Goal: Information Seeking & Learning: Compare options

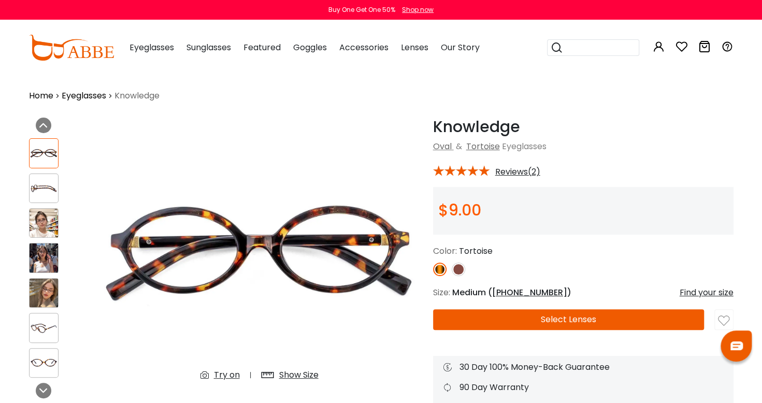
click at [163, 53] on span "Eyeglasses" at bounding box center [151, 47] width 45 height 12
click at [157, 50] on span "Eyeglasses" at bounding box center [151, 47] width 45 height 12
click at [157, 49] on span "Eyeglasses" at bounding box center [151, 47] width 45 height 12
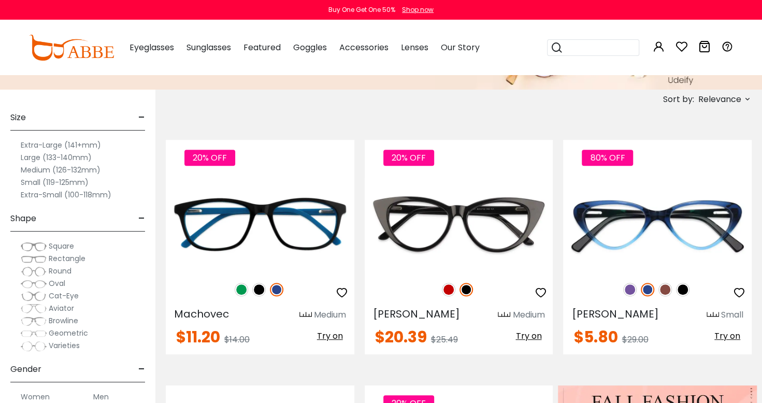
scroll to position [166, 0]
click at [22, 181] on label "Small (119-125mm)" at bounding box center [55, 182] width 68 height 12
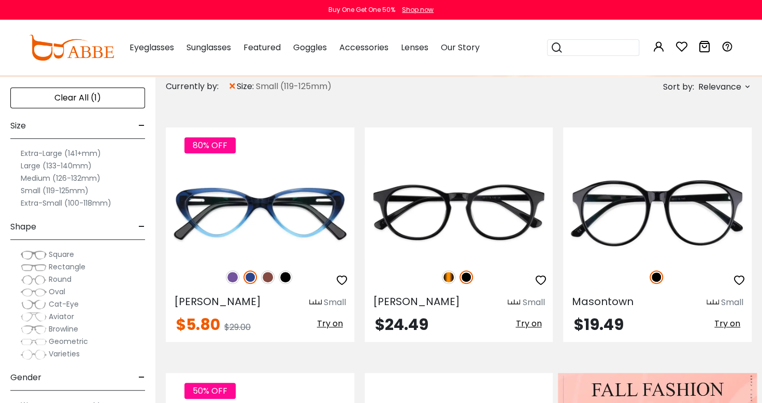
scroll to position [185, 0]
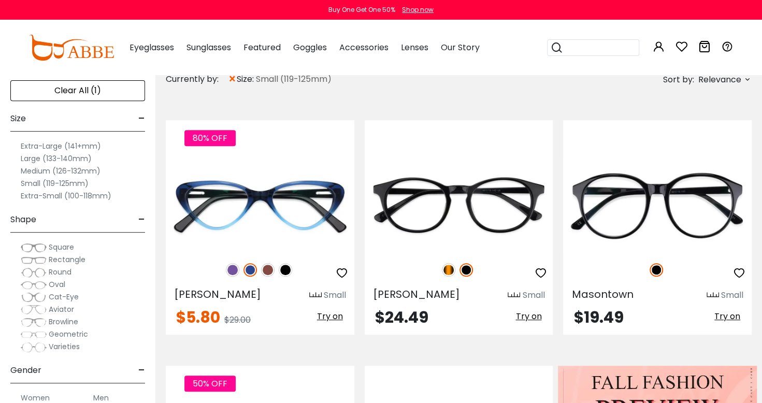
click at [28, 196] on label "Extra-Small (100-118mm)" at bounding box center [66, 196] width 91 height 12
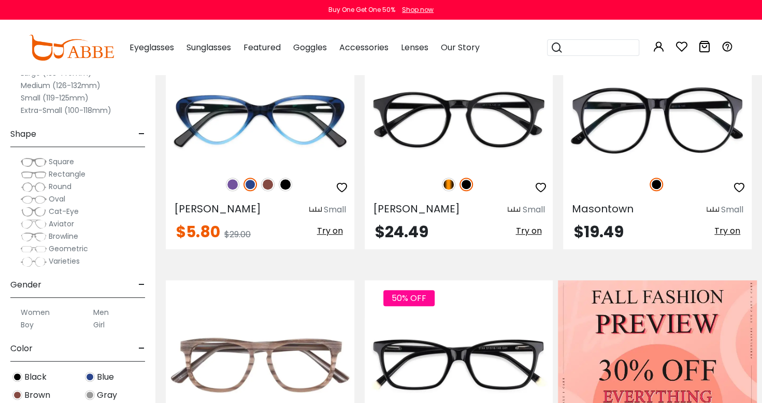
scroll to position [271, 0]
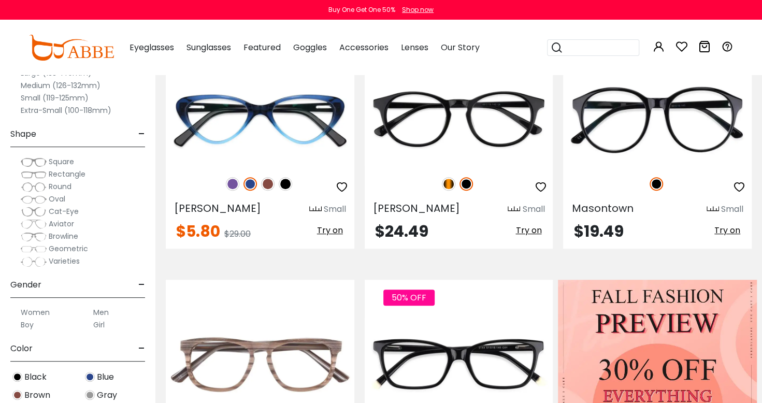
click at [104, 308] on label "Men" at bounding box center [101, 312] width 16 height 12
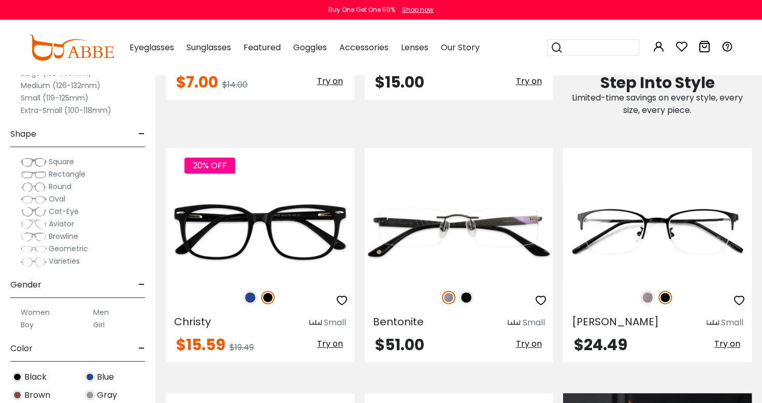
scroll to position [670, 0]
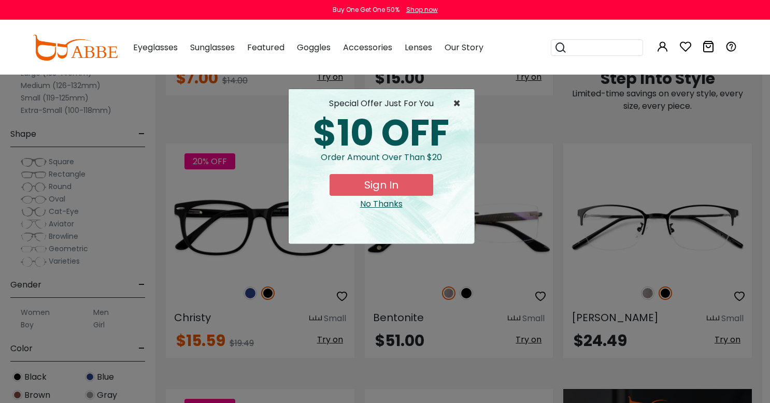
click at [462, 103] on span "×" at bounding box center [459, 103] width 13 height 12
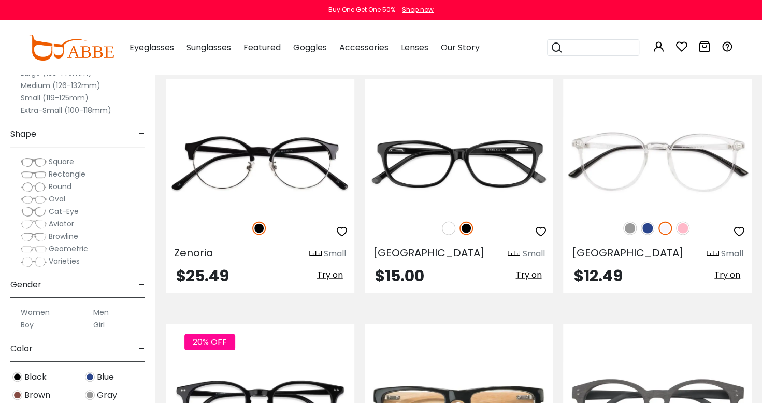
scroll to position [1227, 0]
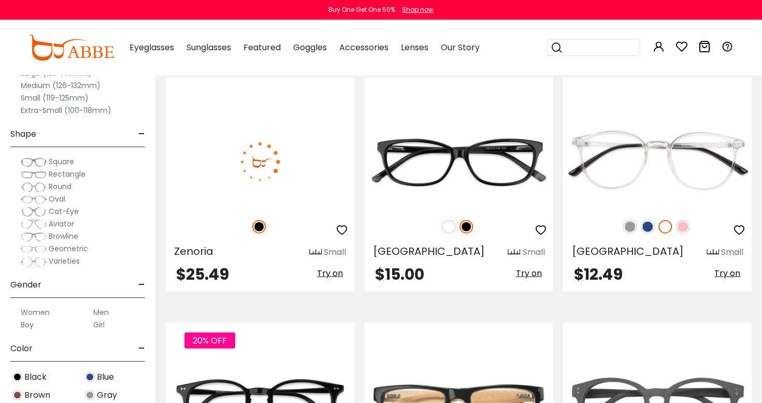
click at [299, 164] on img at bounding box center [260, 162] width 189 height 94
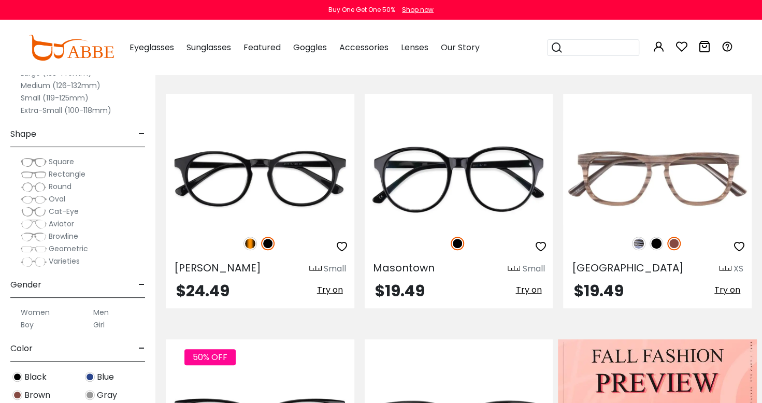
scroll to position [213, 0]
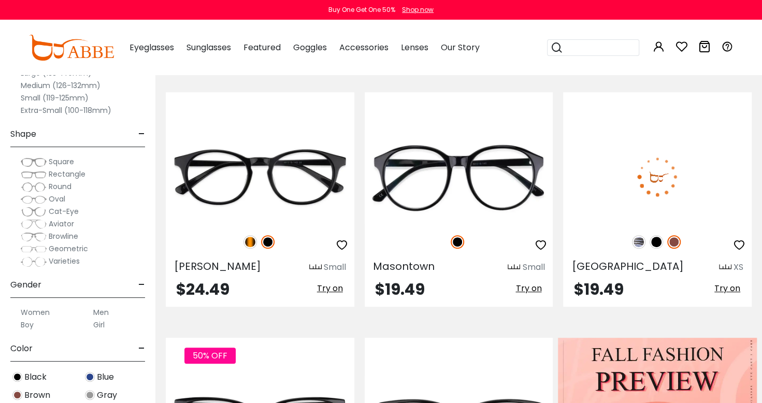
click at [656, 247] on img at bounding box center [655, 241] width 13 height 13
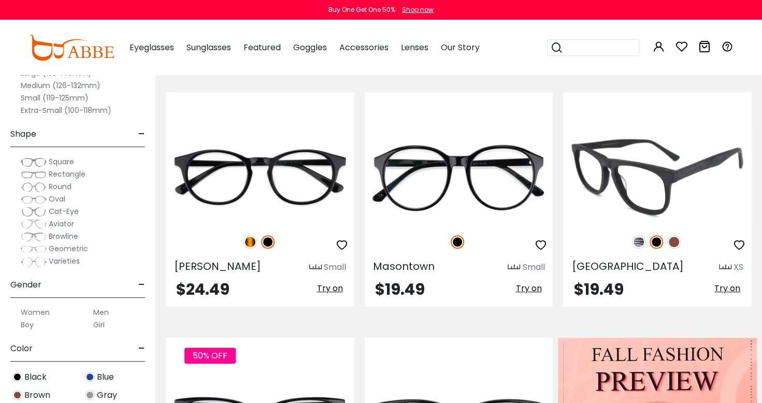
click at [680, 145] on img at bounding box center [657, 176] width 189 height 94
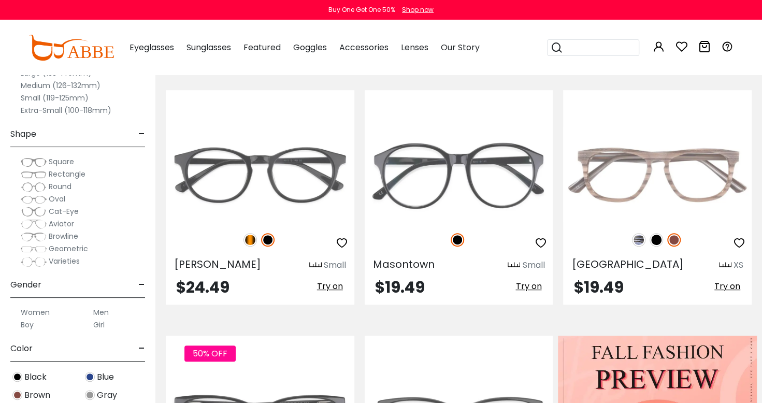
scroll to position [213, 0]
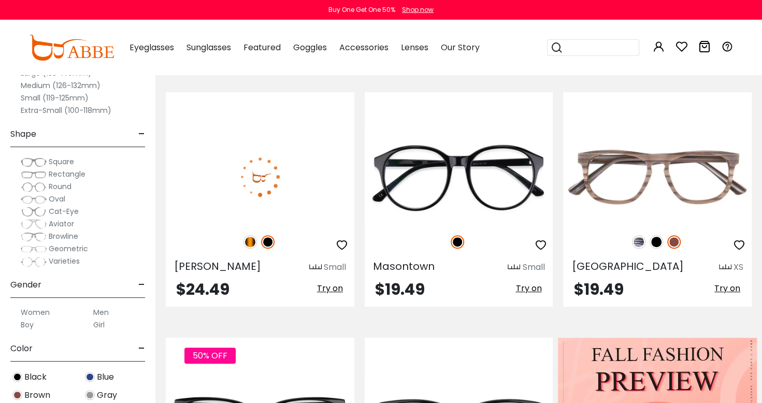
click at [322, 164] on img at bounding box center [260, 176] width 189 height 94
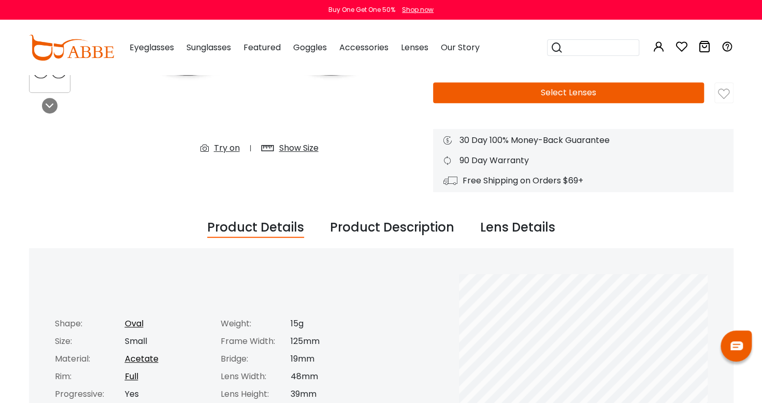
scroll to position [228, 0]
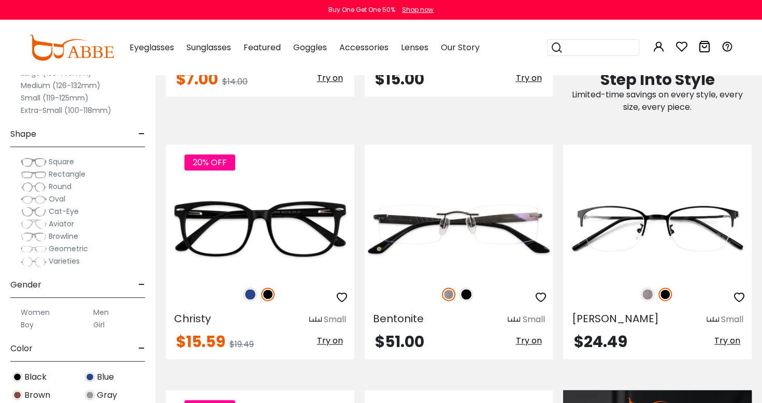
scroll to position [671, 0]
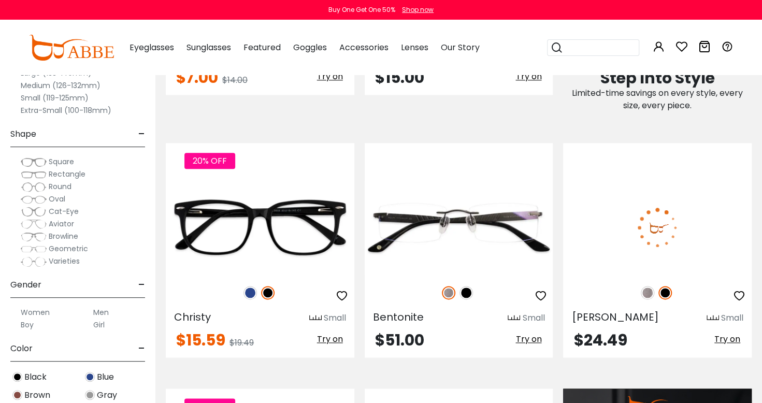
click at [707, 250] on img at bounding box center [657, 227] width 189 height 94
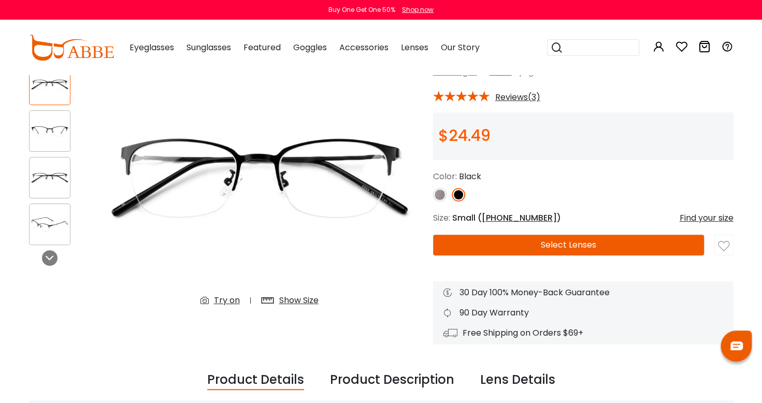
scroll to position [72, 0]
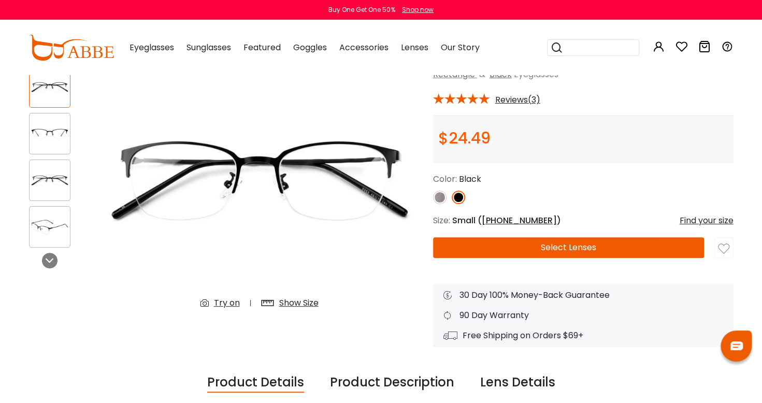
click at [647, 191] on div at bounding box center [583, 197] width 300 height 13
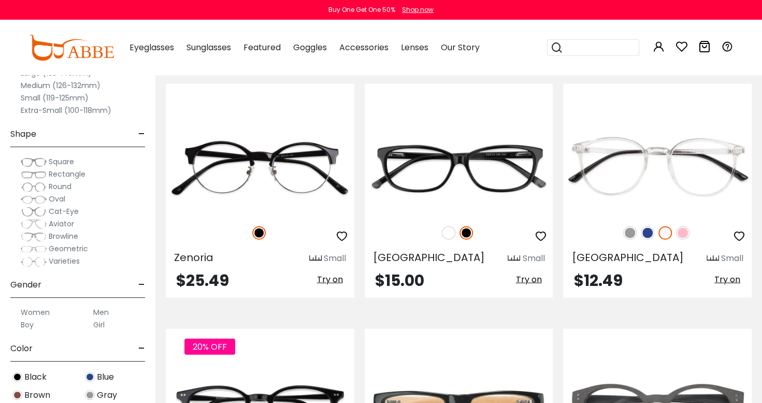
scroll to position [1223, 0]
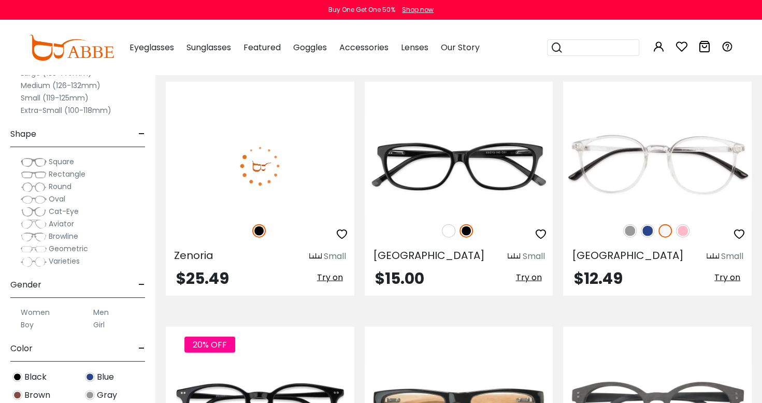
click at [302, 164] on img at bounding box center [260, 166] width 189 height 94
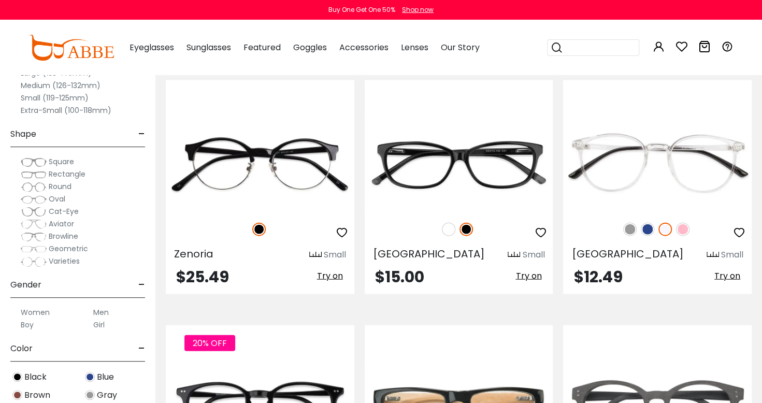
scroll to position [1223, 0]
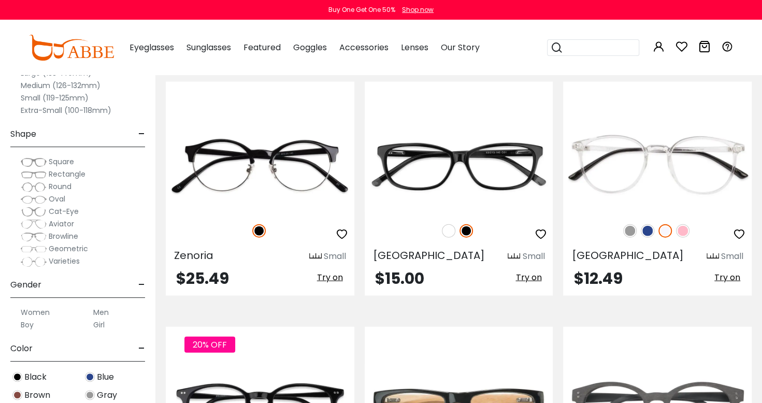
click at [647, 227] on img at bounding box center [647, 230] width 13 height 13
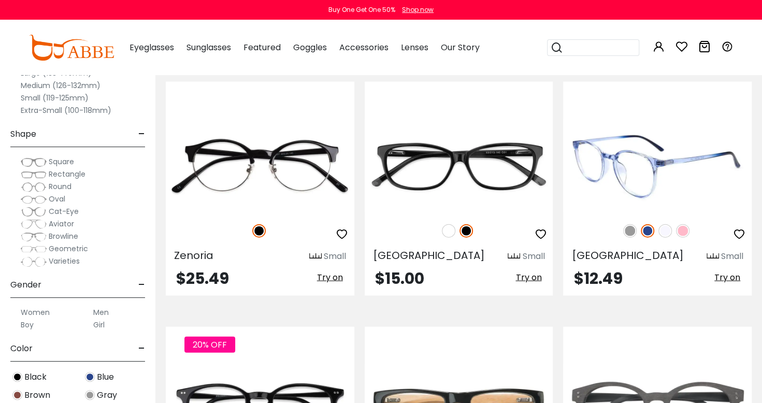
click at [628, 233] on img at bounding box center [629, 230] width 13 height 13
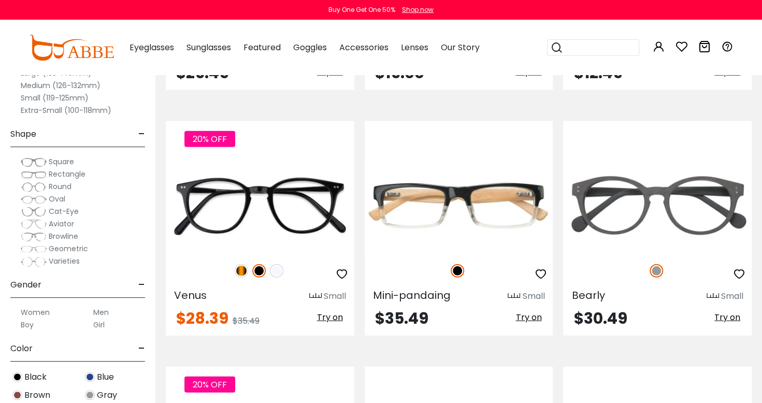
scroll to position [1429, 0]
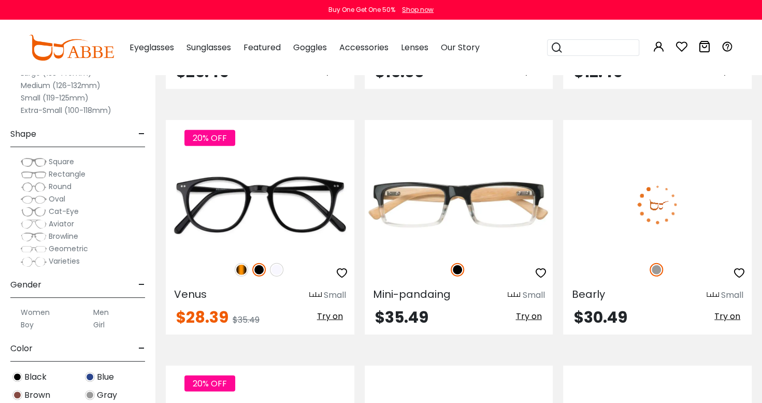
click at [667, 231] on img at bounding box center [657, 204] width 189 height 94
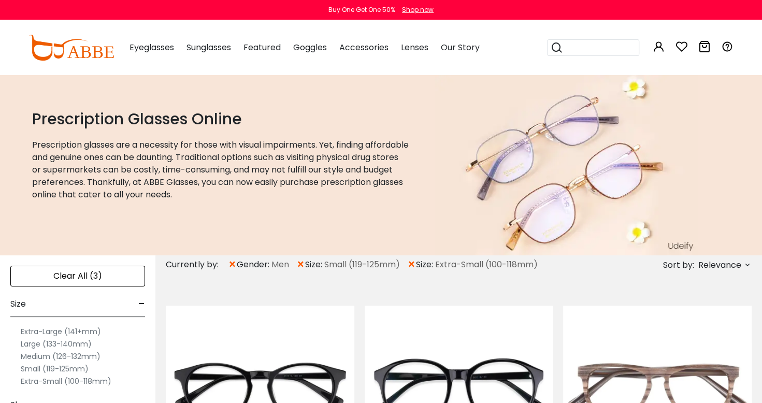
click at [73, 275] on div "Clear All (3)" at bounding box center [77, 276] width 135 height 21
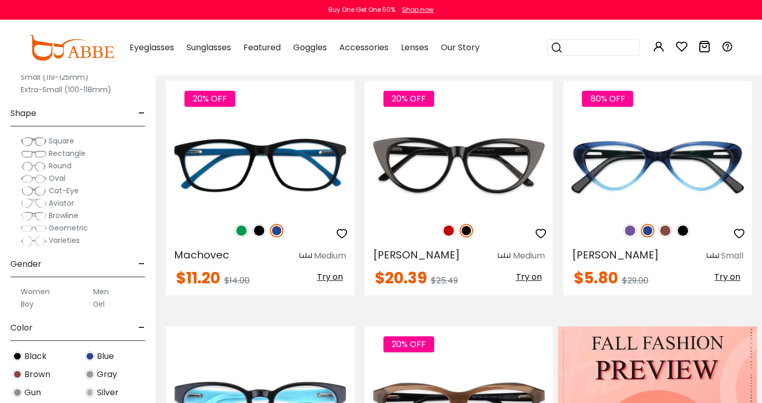
scroll to position [225, 0]
click at [26, 308] on label "Boy" at bounding box center [27, 304] width 13 height 12
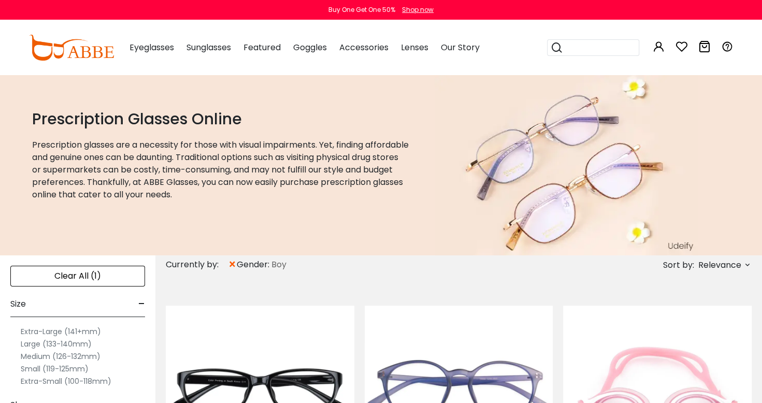
click at [77, 346] on label "Large (133-140mm)" at bounding box center [56, 344] width 71 height 12
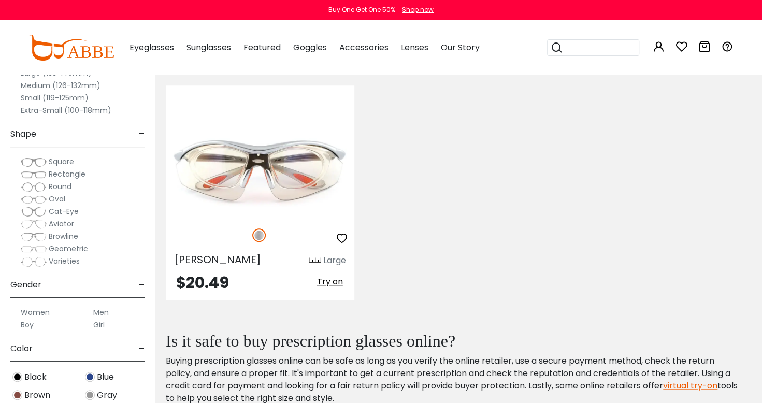
scroll to position [466, 0]
click at [100, 326] on label "Girl" at bounding box center [98, 325] width 11 height 12
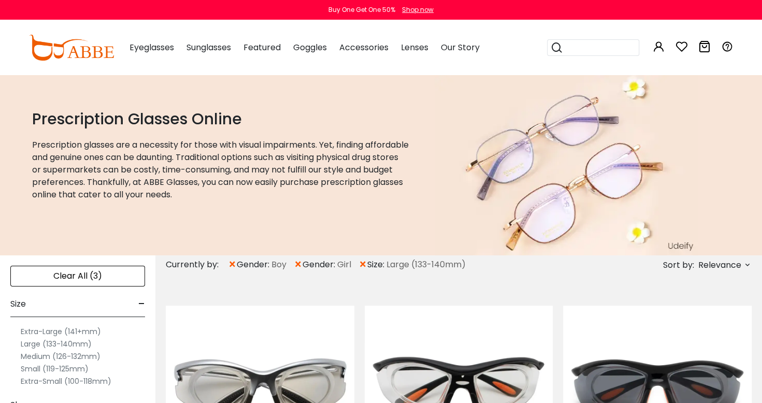
click at [112, 276] on div "Clear All (3)" at bounding box center [77, 276] width 135 height 21
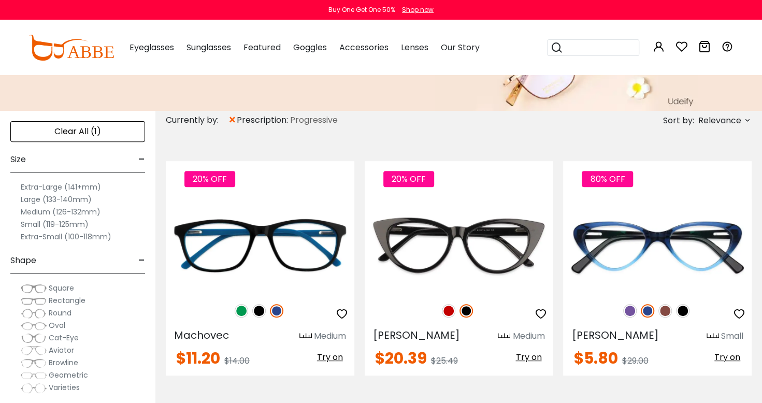
scroll to position [145, 0]
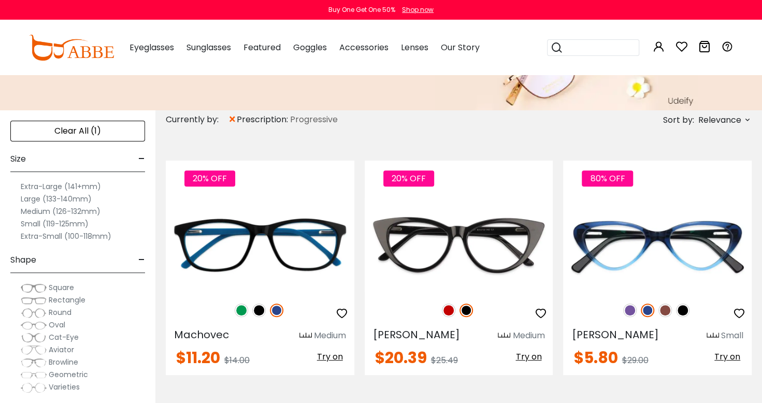
click at [25, 220] on label "Small (119-125mm)" at bounding box center [55, 224] width 68 height 12
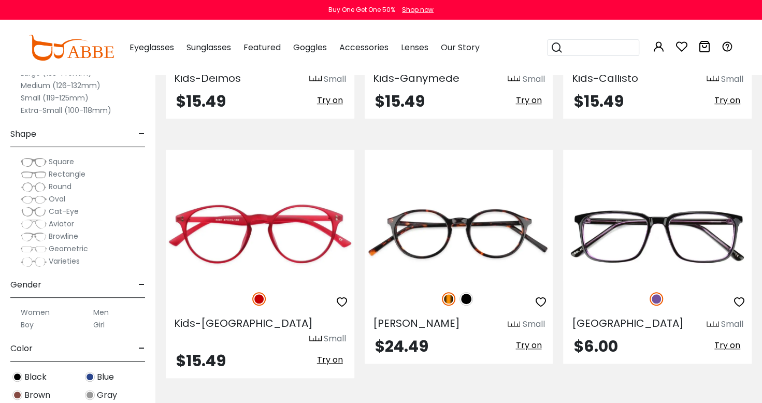
scroll to position [2628, 0]
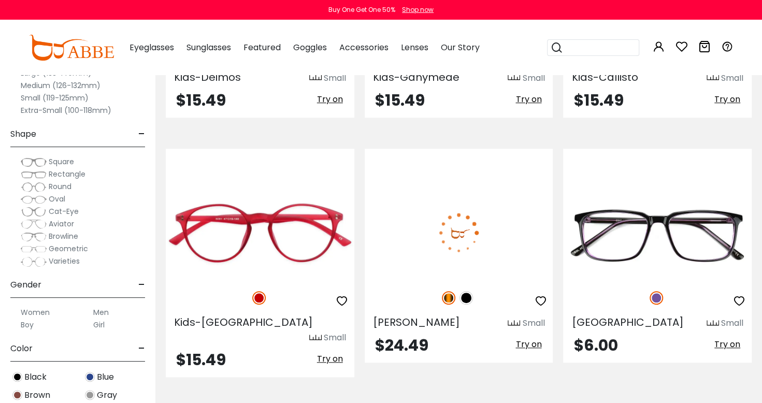
click at [515, 245] on img at bounding box center [459, 233] width 189 height 94
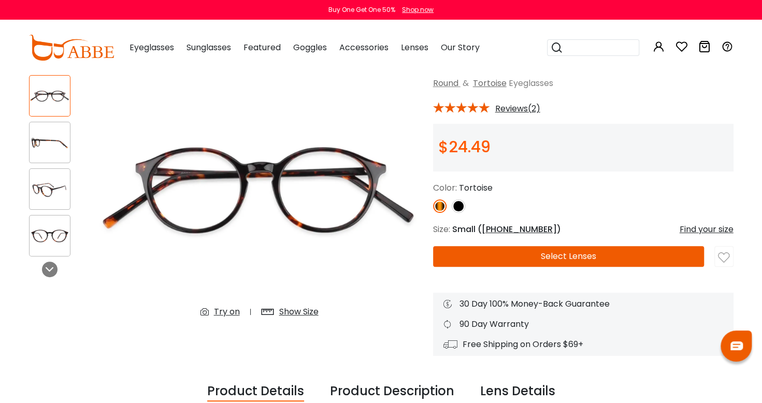
scroll to position [58, 0]
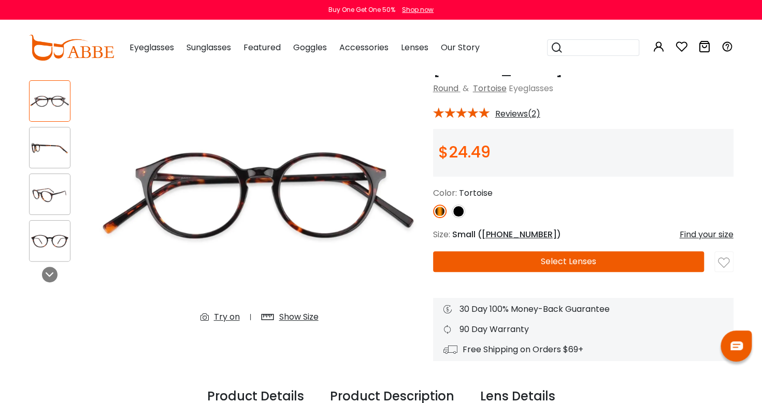
click at [460, 211] on img at bounding box center [458, 211] width 13 height 13
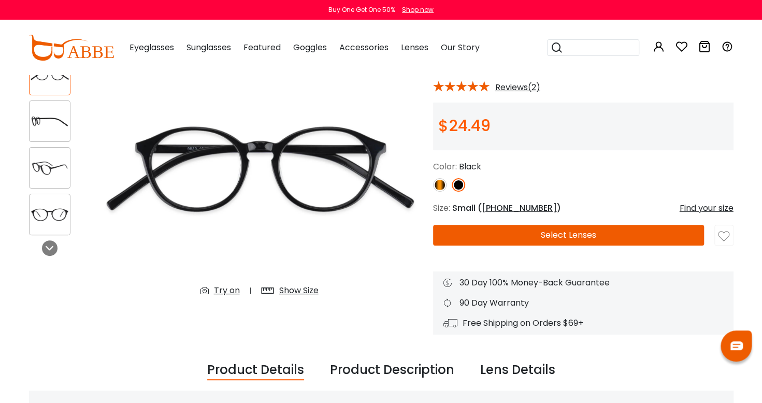
scroll to position [80, 0]
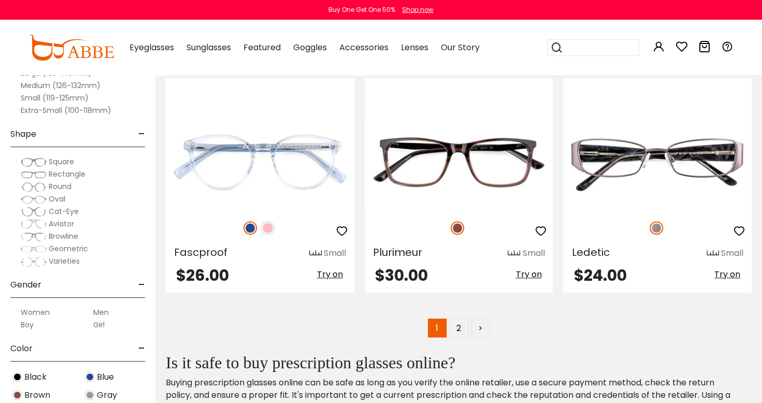
scroll to position [4934, 0]
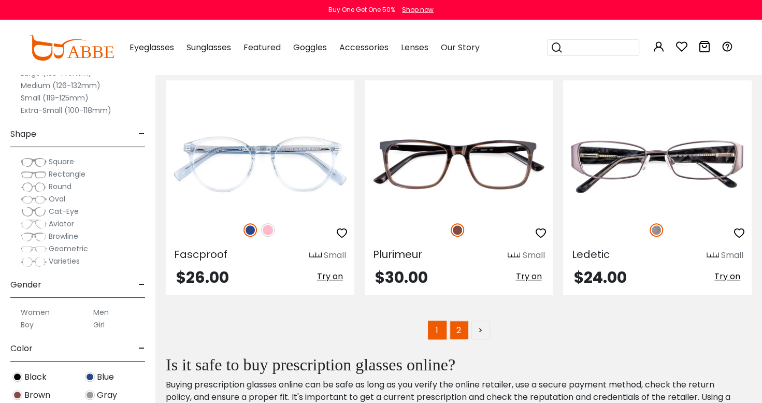
click at [460, 321] on link "2" at bounding box center [459, 330] width 19 height 19
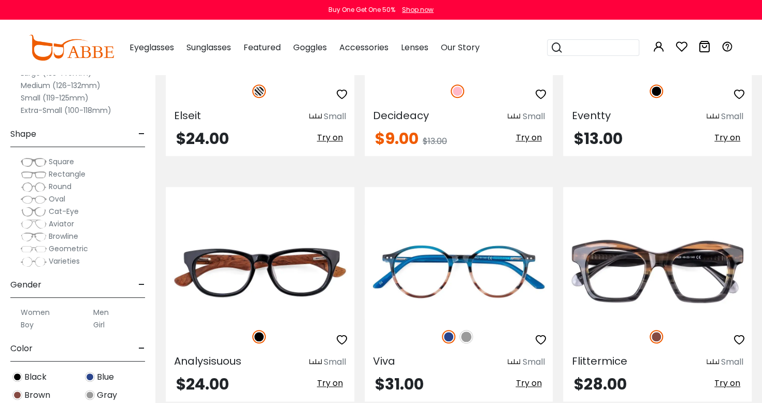
scroll to position [399, 0]
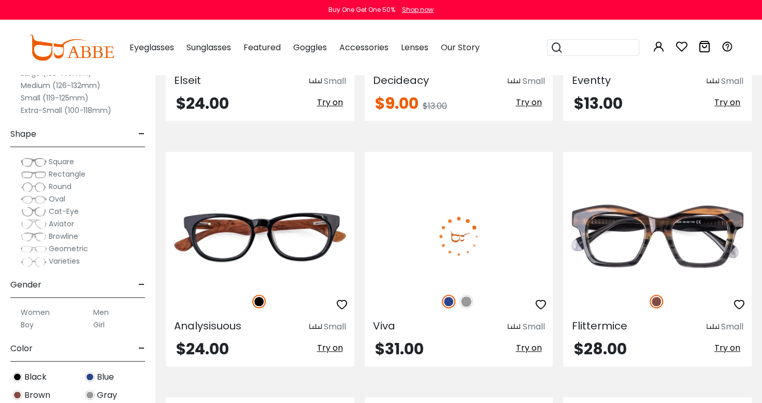
click at [507, 243] on img at bounding box center [459, 236] width 189 height 94
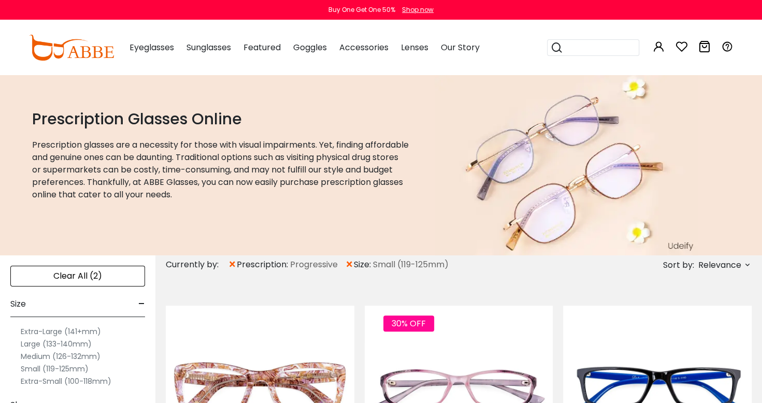
click at [90, 274] on div "Clear All (2)" at bounding box center [77, 276] width 135 height 21
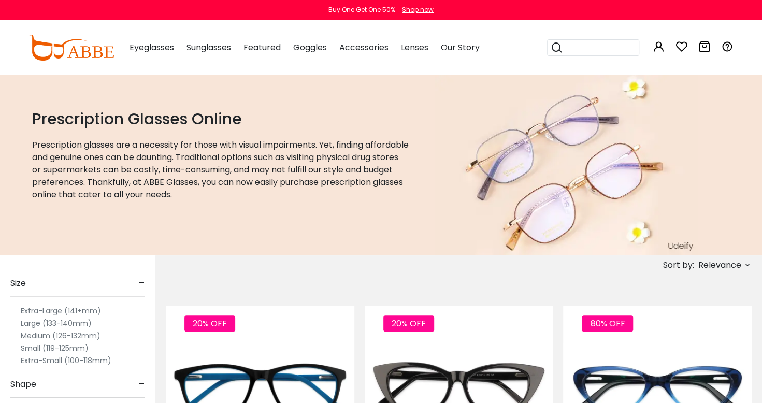
click at [47, 363] on label "Extra-Small (100-118mm)" at bounding box center [66, 360] width 91 height 12
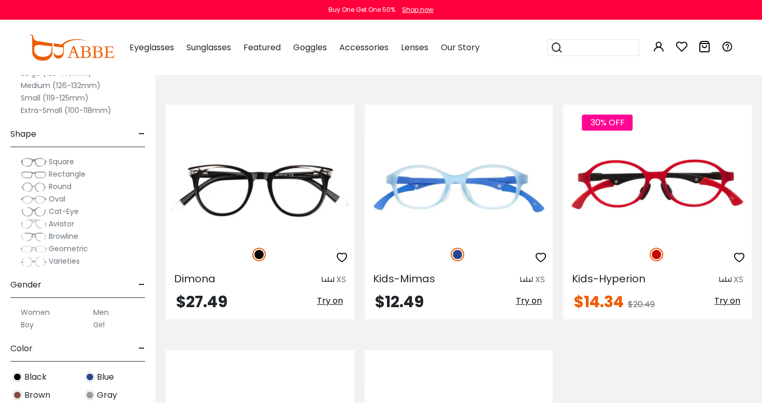
scroll to position [447, 0]
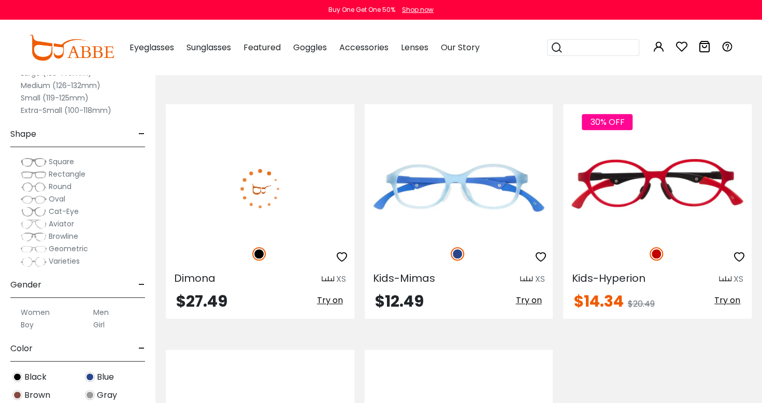
click at [302, 200] on img at bounding box center [260, 188] width 189 height 94
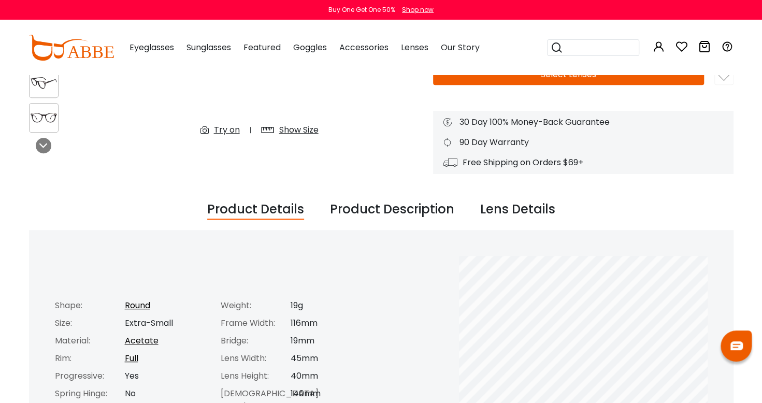
scroll to position [246, 0]
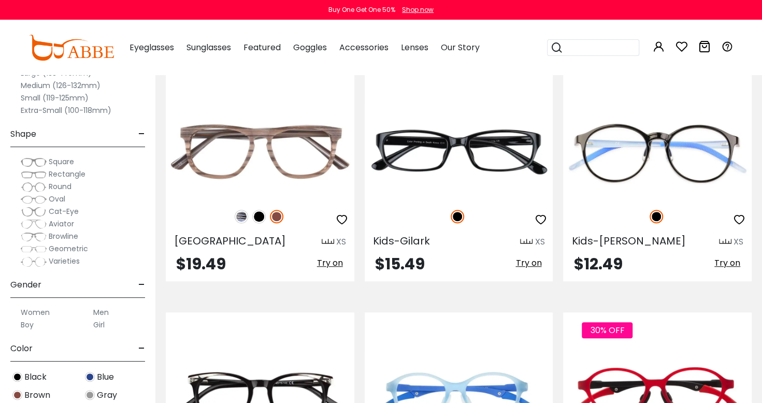
scroll to position [237, 0]
